Goal: Feedback & Contribution: Submit feedback/report problem

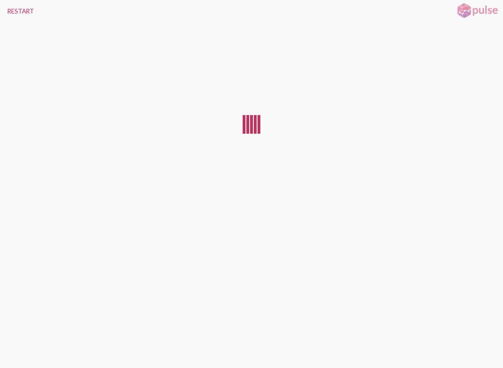
click at [13, 19] on button "RESTART" at bounding box center [20, 11] width 41 height 22
click at [22, 20] on button "RESTART" at bounding box center [20, 11] width 41 height 22
click at [25, 14] on button "RESTART" at bounding box center [20, 11] width 41 height 22
click at [20, 16] on button "RESTART" at bounding box center [20, 11] width 41 height 22
click at [3, 20] on button "RESTART" at bounding box center [20, 11] width 41 height 22
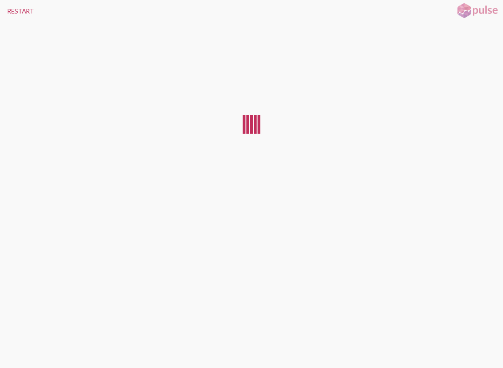
click at [15, 17] on button "RESTART" at bounding box center [20, 11] width 41 height 22
click at [24, 17] on button "RESTART" at bounding box center [20, 11] width 41 height 22
click at [24, 7] on button "RESTART" at bounding box center [20, 11] width 41 height 22
click at [19, 6] on button "RESTART" at bounding box center [20, 11] width 41 height 22
click at [23, 12] on button "RESTART" at bounding box center [20, 11] width 41 height 22
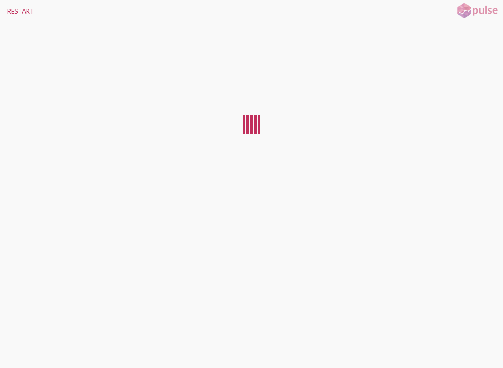
click at [26, 11] on button "RESTART" at bounding box center [20, 11] width 41 height 22
click at [23, 13] on button "RESTART" at bounding box center [20, 11] width 41 height 22
click at [20, 18] on button "RESTART" at bounding box center [20, 11] width 41 height 22
click at [21, 7] on button "RESTART" at bounding box center [20, 11] width 41 height 22
click at [27, 14] on button "RESTART" at bounding box center [20, 11] width 41 height 22
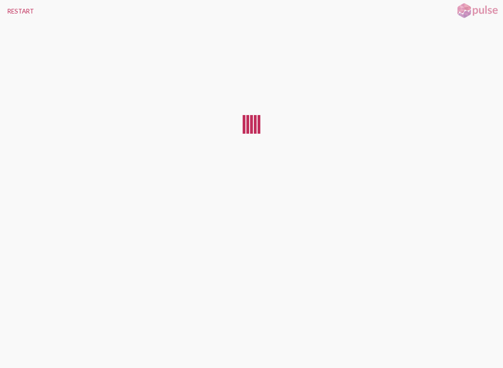
click at [31, 10] on button "RESTART" at bounding box center [20, 11] width 41 height 22
click at [21, 10] on button "RESTART" at bounding box center [20, 11] width 41 height 22
click at [20, 9] on button "RESTART" at bounding box center [20, 11] width 41 height 22
click at [23, 13] on button "RESTART" at bounding box center [20, 11] width 41 height 22
click at [24, 14] on button "RESTART" at bounding box center [20, 11] width 41 height 22
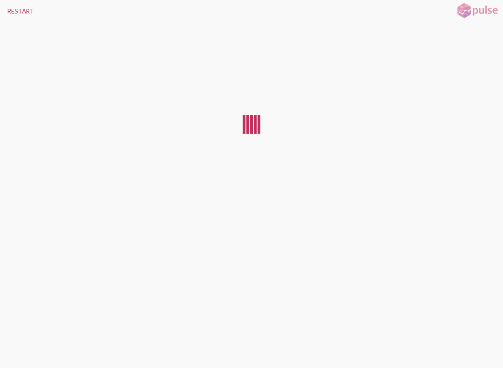
click at [474, 9] on img at bounding box center [477, 10] width 47 height 17
click at [480, 16] on img at bounding box center [477, 10] width 47 height 17
click at [478, 10] on img at bounding box center [477, 10] width 47 height 17
click at [257, 119] on div at bounding box center [251, 124] width 23 height 19
click at [30, 7] on button "RESTART" at bounding box center [20, 11] width 41 height 22
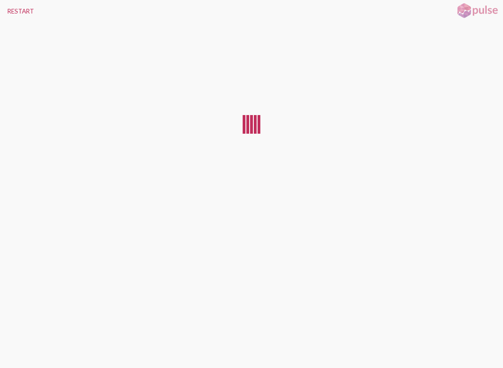
click at [29, 11] on button "RESTART" at bounding box center [20, 11] width 41 height 22
click at [21, 18] on button "RESTART" at bounding box center [20, 11] width 41 height 22
click at [29, 14] on button "RESTART" at bounding box center [20, 11] width 41 height 22
click at [27, 11] on button "RESTART" at bounding box center [20, 11] width 41 height 22
click at [27, 16] on button "RESTART" at bounding box center [20, 11] width 41 height 22
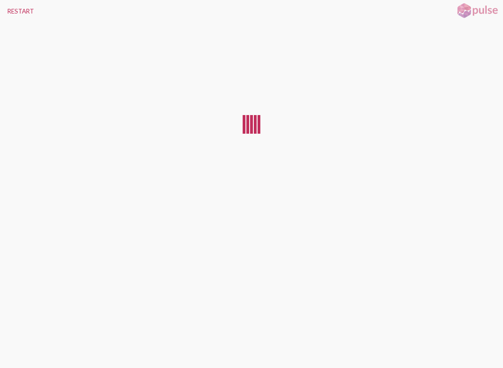
click at [30, 18] on button "RESTART" at bounding box center [20, 11] width 41 height 22
click at [23, 7] on button "RESTART" at bounding box center [20, 11] width 41 height 22
click at [29, 8] on button "RESTART" at bounding box center [20, 11] width 41 height 22
click at [17, 10] on button "RESTART" at bounding box center [20, 11] width 41 height 22
